Goal: Download file/media

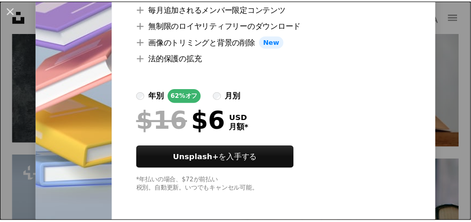
scroll to position [108, 0]
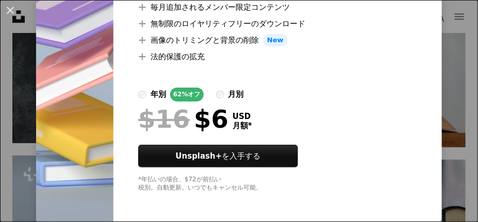
click at [437, 71] on div "An X shape 最高品質、そしてすぐに使用できる画像。 無制限にアクセスできます。 A plus sign 毎月追加されるメンバー限定コンテンツ A p…" at bounding box center [239, 111] width 478 height 222
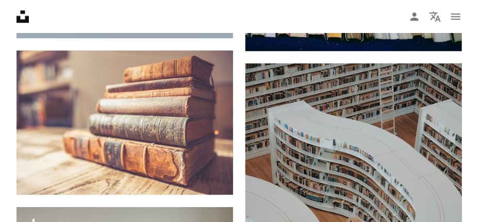
scroll to position [7638, 0]
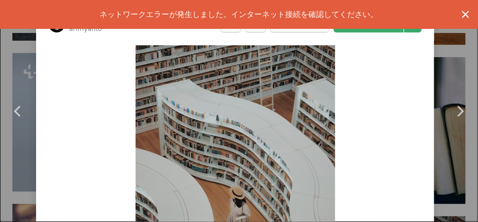
click at [462, 13] on icon "button" at bounding box center [465, 14] width 7 height 7
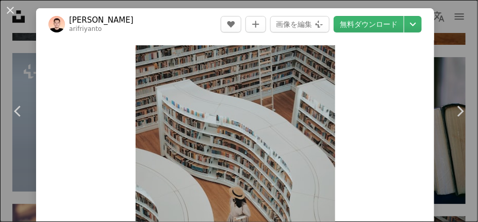
click at [358, 24] on link "無料ダウンロード" at bounding box center [369, 24] width 70 height 17
click at [9, 8] on button "An X shape" at bounding box center [10, 10] width 12 height 12
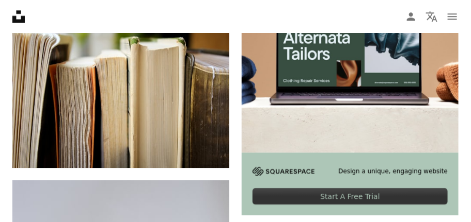
scroll to position [5677, 0]
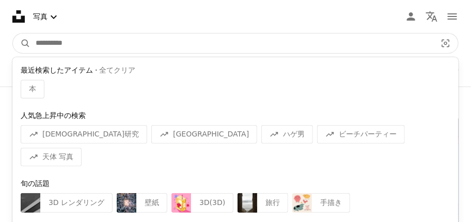
click at [35, 45] on input "サイト内でビジュアルを探す" at bounding box center [231, 44] width 403 height 20
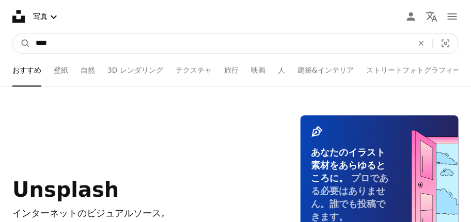
type input "****"
click at [13, 34] on button "A magnifying glass" at bounding box center [22, 44] width 18 height 20
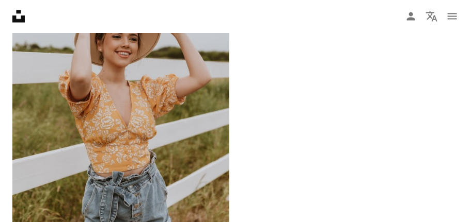
scroll to position [2426, 0]
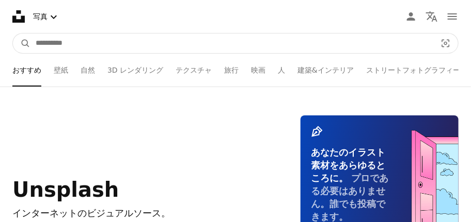
click at [46, 43] on input "サイト内でビジュアルを探す" at bounding box center [231, 44] width 403 height 20
type input "******"
click at [13, 34] on button "A magnifying glass" at bounding box center [22, 44] width 18 height 20
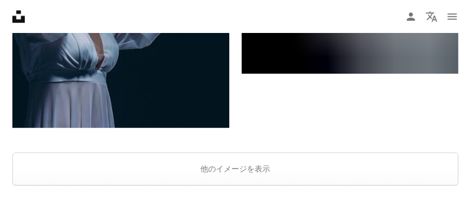
scroll to position [2727, 0]
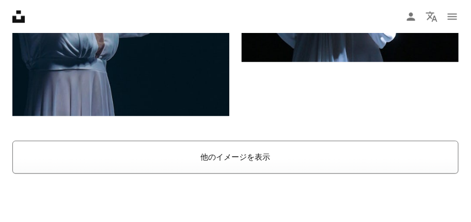
click at [222, 156] on button "他のイメージを表示" at bounding box center [235, 157] width 446 height 33
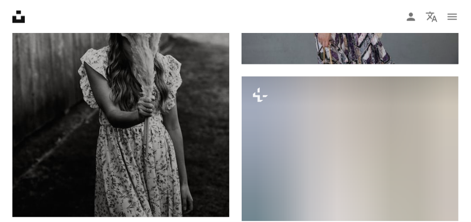
scroll to position [8662, 0]
